Goal: Task Accomplishment & Management: Complete application form

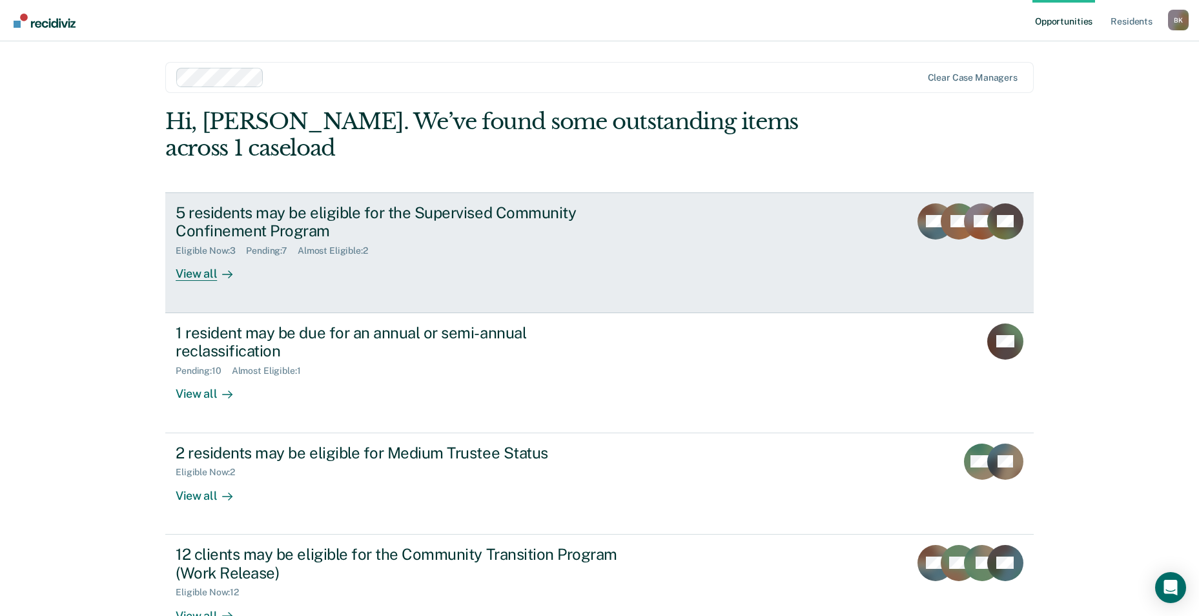
click at [268, 203] on div "5 residents may be eligible for the Supervised Community Confinement Program" at bounding box center [402, 221] width 453 height 37
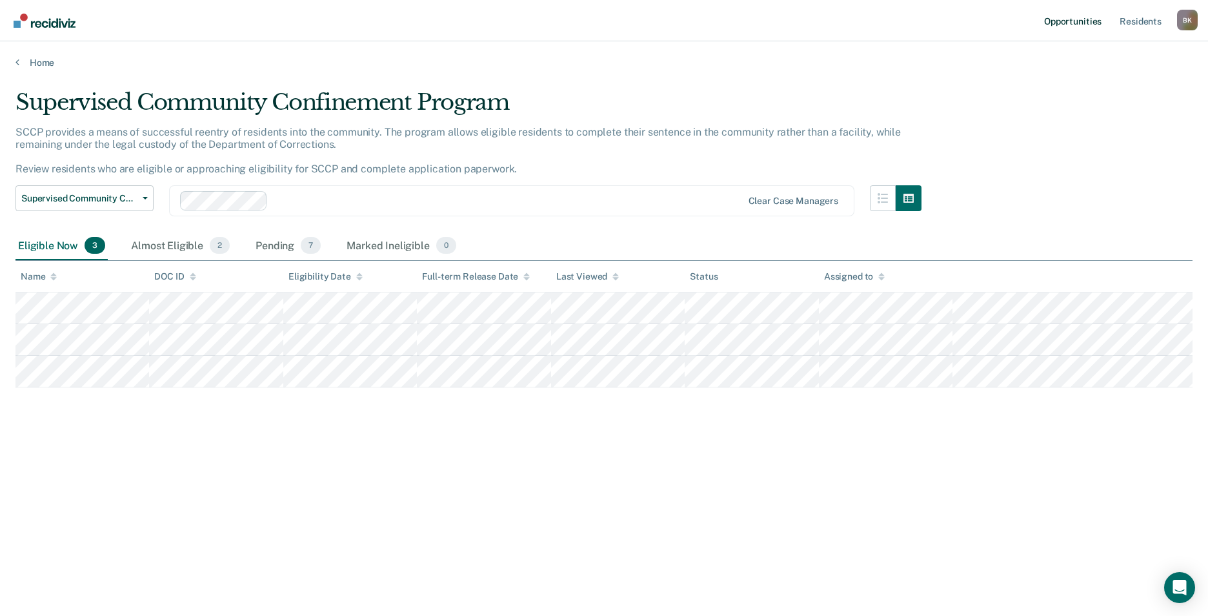
click at [1082, 18] on link "Opportunities" at bounding box center [1073, 20] width 63 height 41
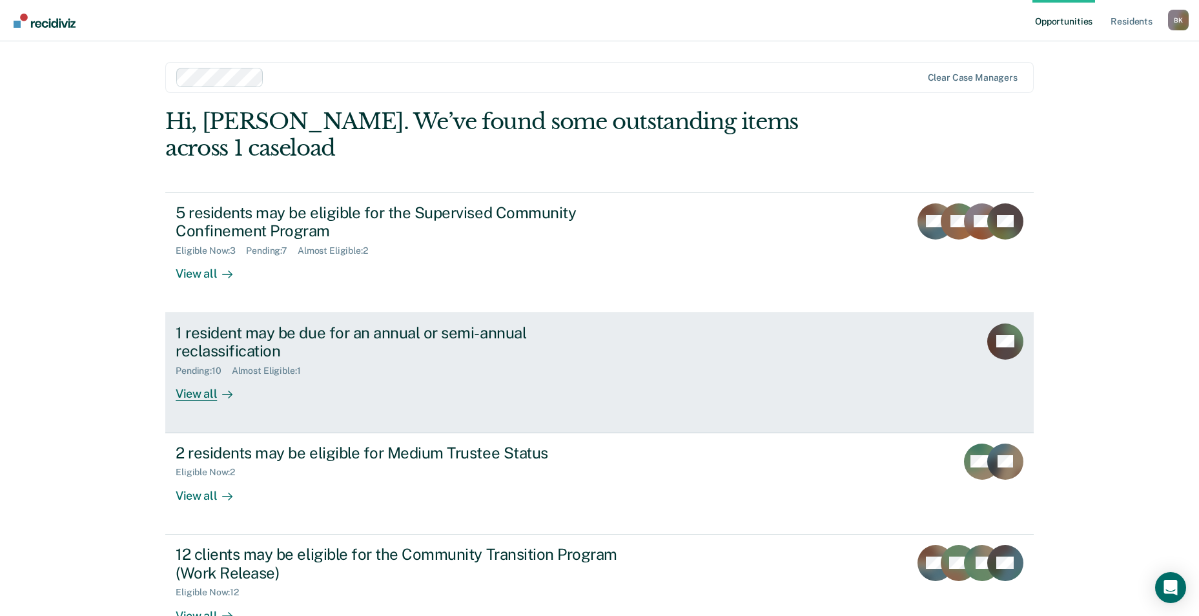
click at [235, 365] on div "Almost Eligible : 1" at bounding box center [271, 370] width 79 height 11
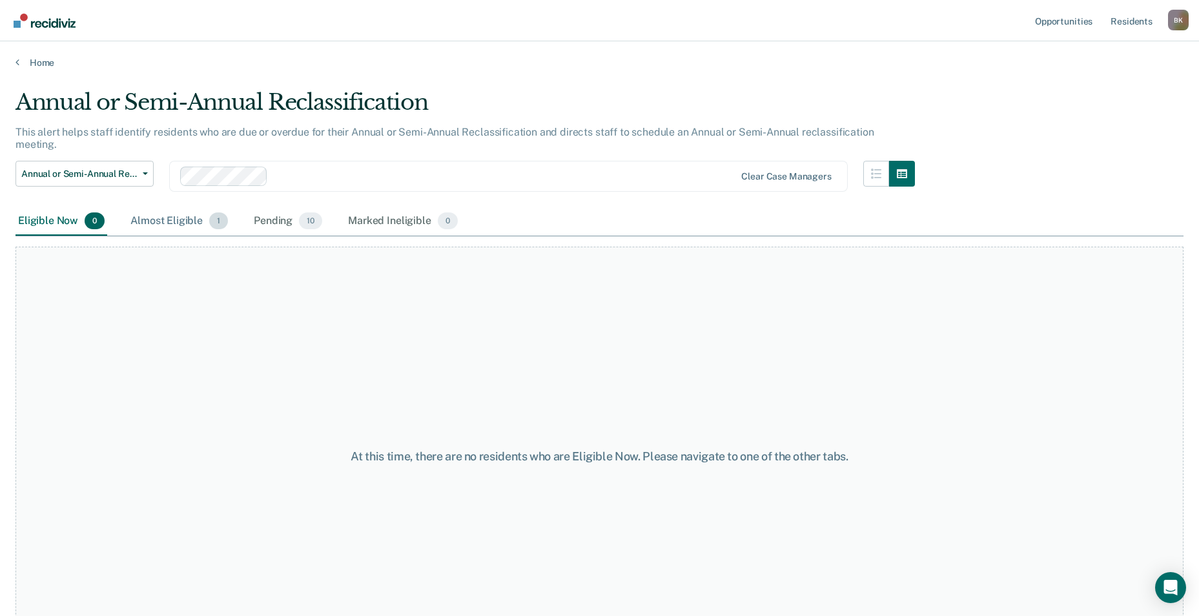
click at [188, 208] on div "Almost Eligible 1" at bounding box center [179, 221] width 103 height 28
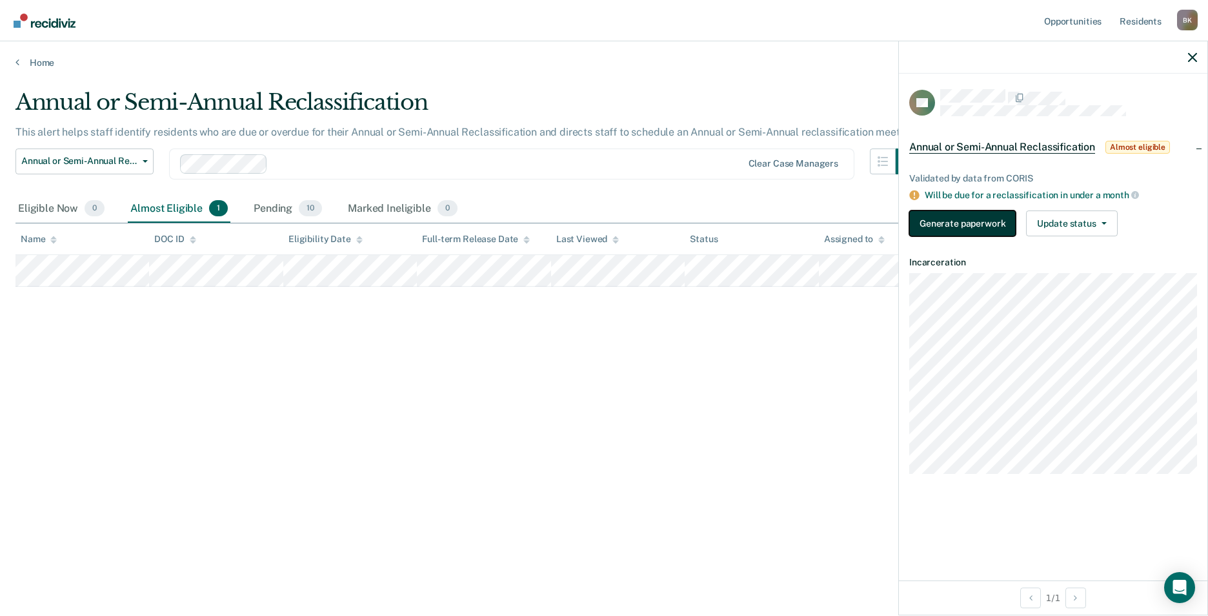
click at [934, 227] on button "Generate paperwork" at bounding box center [962, 223] width 106 height 26
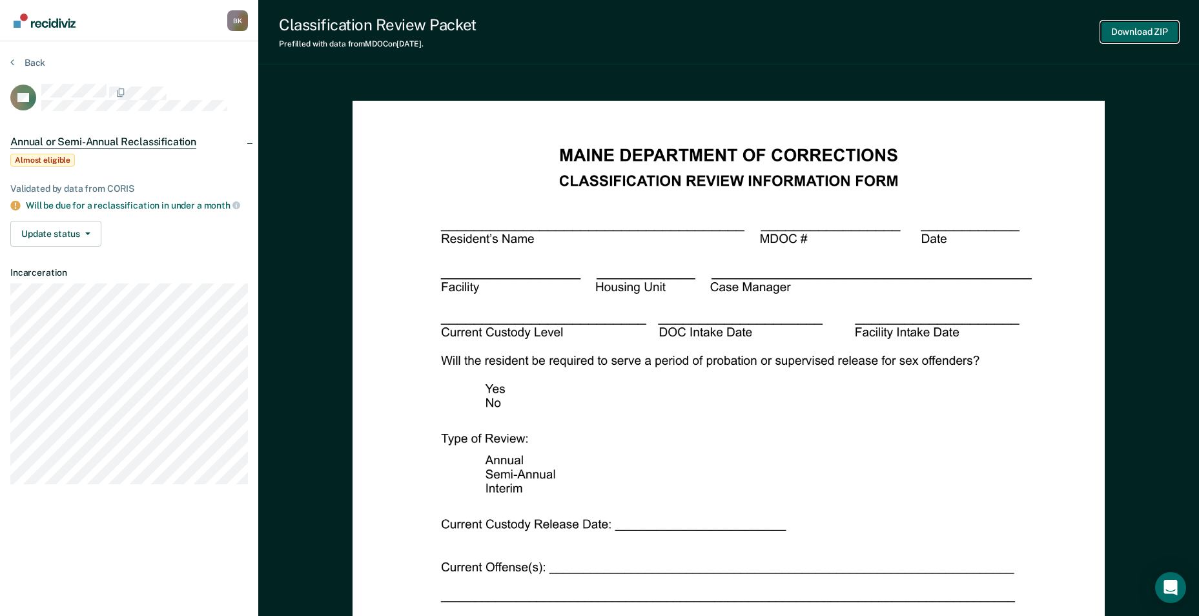
click at [1157, 31] on button "Download ZIP" at bounding box center [1138, 31] width 77 height 21
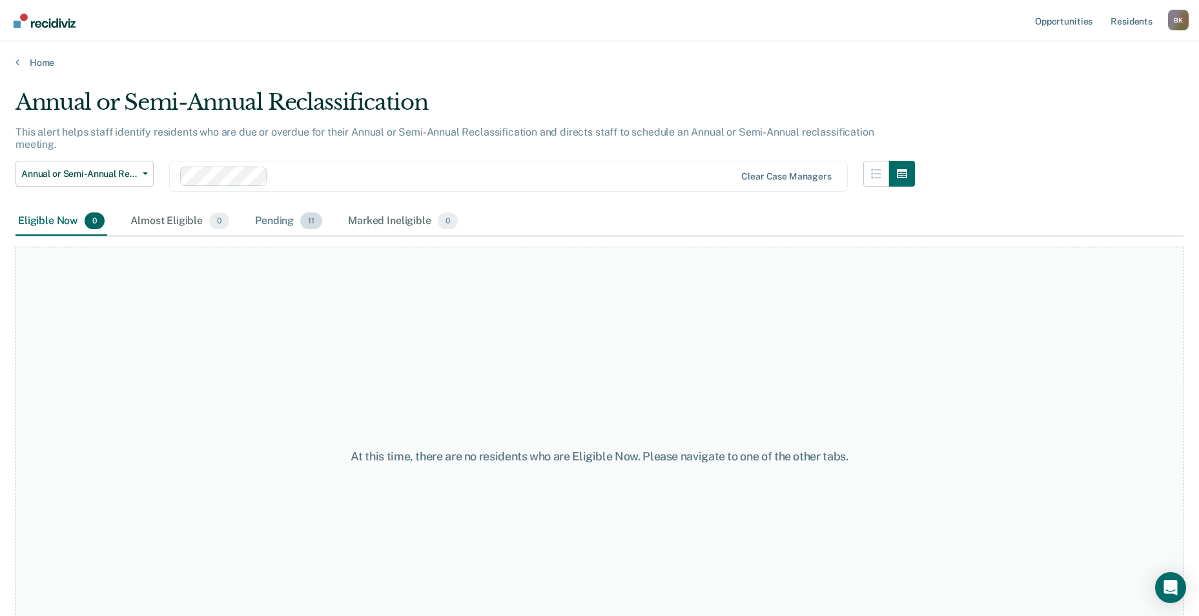
drag, startPoint x: 329, startPoint y: 208, endPoint x: 284, endPoint y: 214, distance: 45.6
click at [329, 208] on div "Eligible Now 0 Almost Eligible 0 Pending 11 Marked Ineligible 0" at bounding box center [237, 221] width 445 height 28
click at [271, 211] on div "Pending 11" at bounding box center [288, 221] width 72 height 28
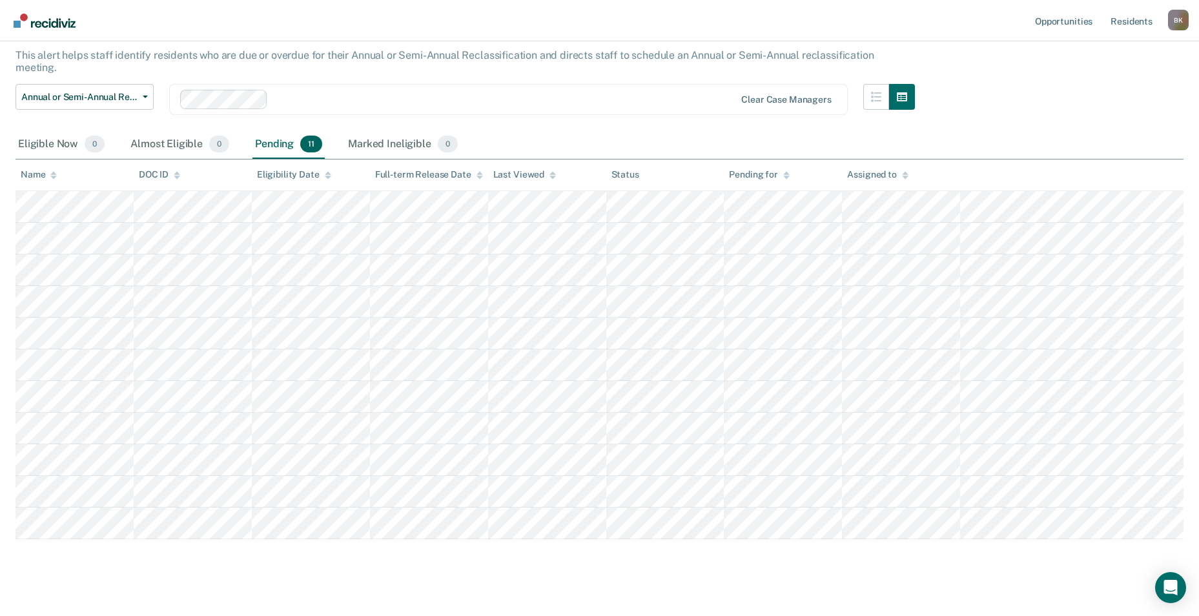
scroll to position [80, 0]
